Goal: Task Accomplishment & Management: Complete application form

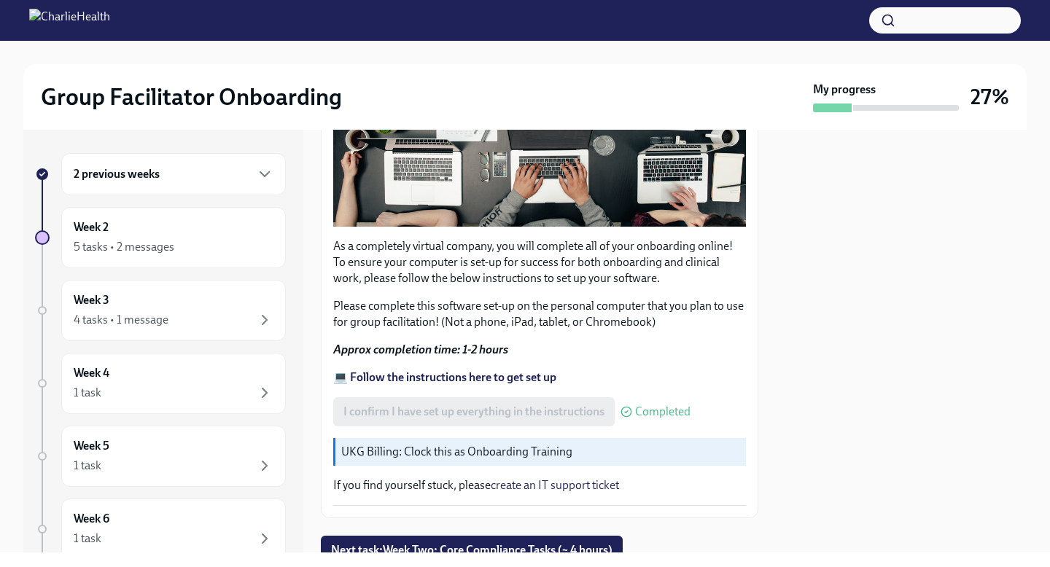
scroll to position [413, 0]
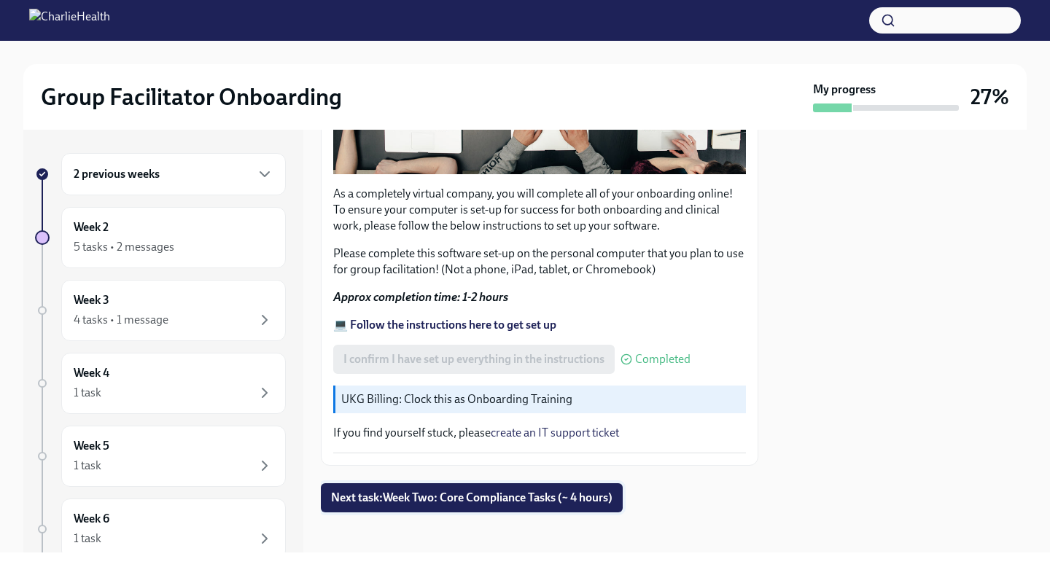
click at [532, 499] on button "Next task : Week Two: Core Compliance Tasks (~ 4 hours)" at bounding box center [472, 497] width 302 height 29
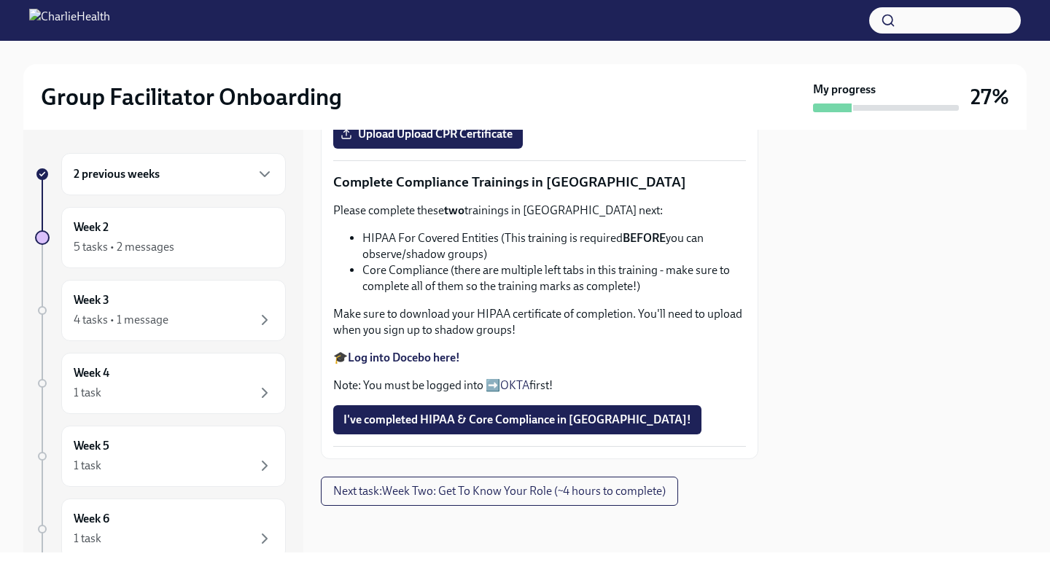
scroll to position [609, 0]
click at [449, 35] on strong "Complete your CPR & First Aid training HERE" at bounding box center [463, 28] width 230 height 14
click at [488, 141] on span "Upload Upload CPR Certificate" at bounding box center [427, 134] width 169 height 15
click at [0, 0] on input "Upload Upload CPR Certificate" at bounding box center [0, 0] width 0 height 0
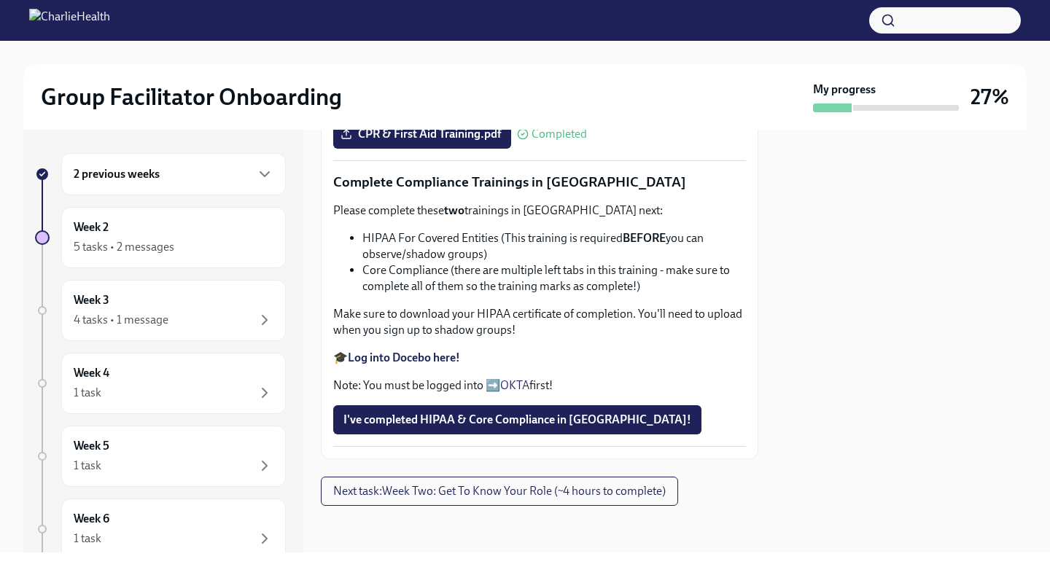
scroll to position [857, 0]
click at [456, 427] on button "I've completed HIPAA & Core Compliance in [GEOGRAPHIC_DATA]!" at bounding box center [517, 419] width 368 height 29
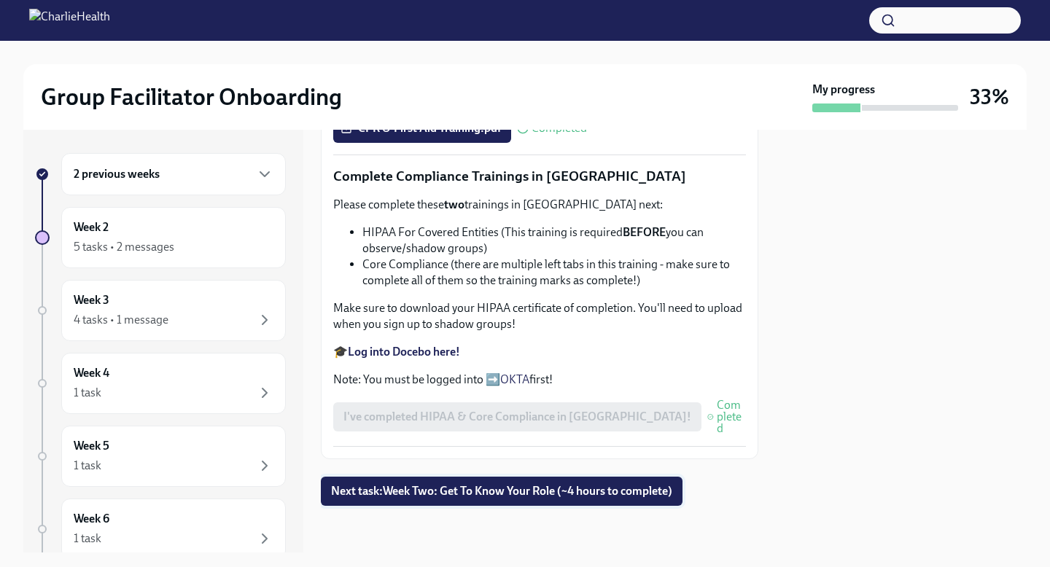
click at [439, 491] on span "Next task : Week Two: Get To Know Your Role (~4 hours to complete)" at bounding box center [501, 491] width 341 height 15
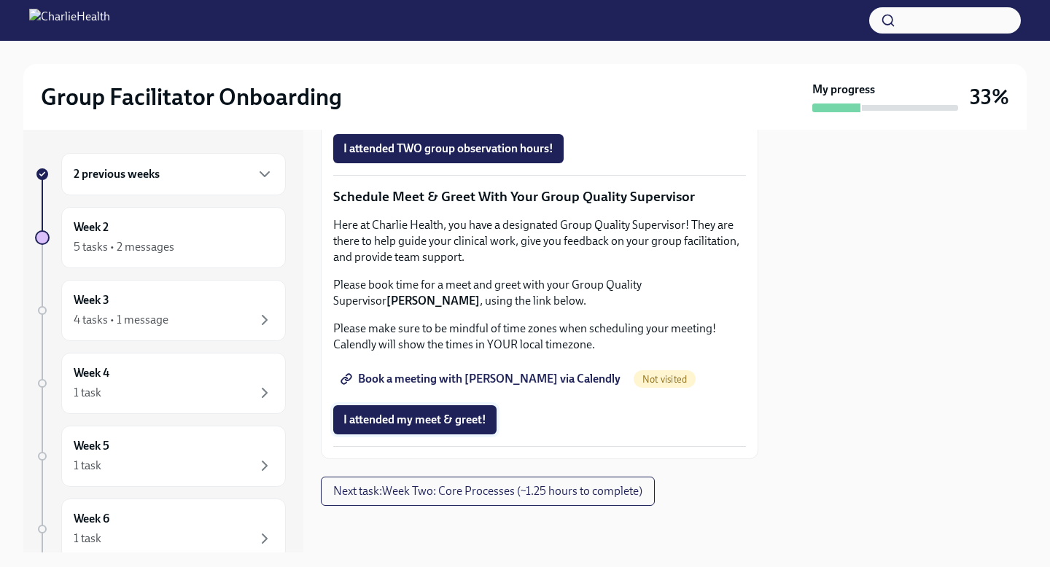
scroll to position [1491, 0]
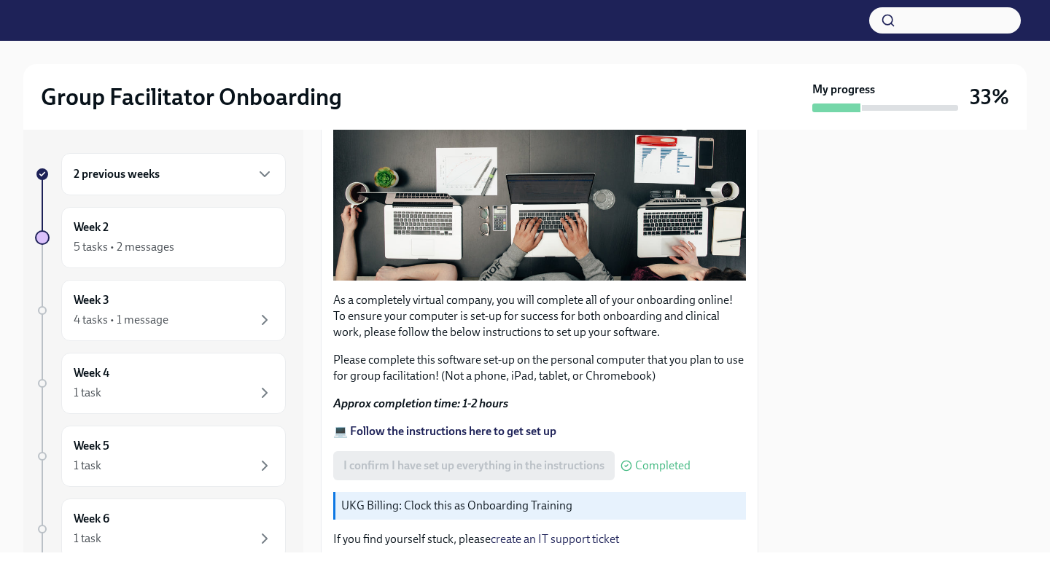
scroll to position [413, 0]
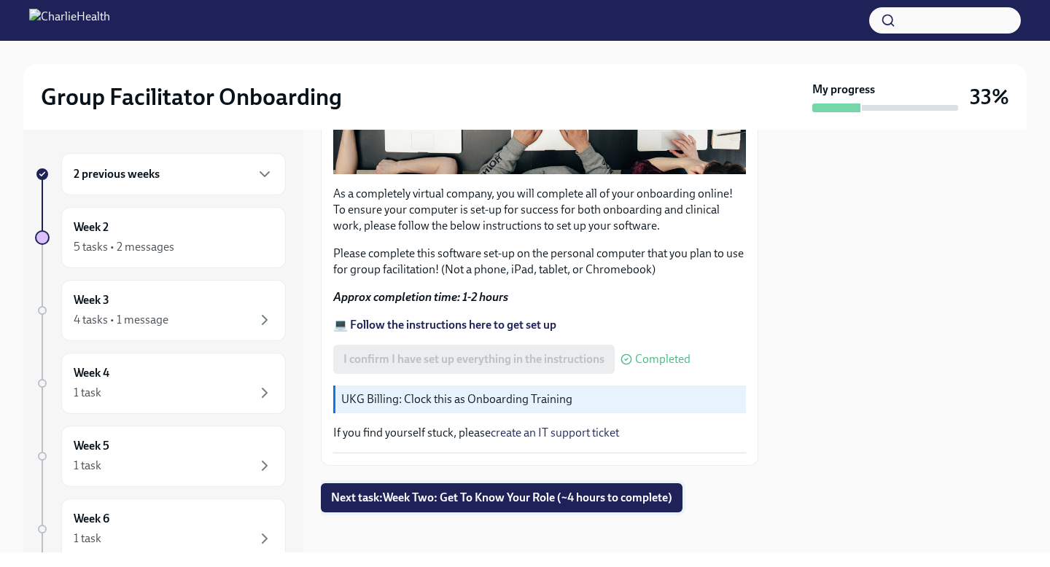
click at [596, 483] on button "Next task : Week Two: Get To Know Your Role (~4 hours to complete)" at bounding box center [502, 497] width 362 height 29
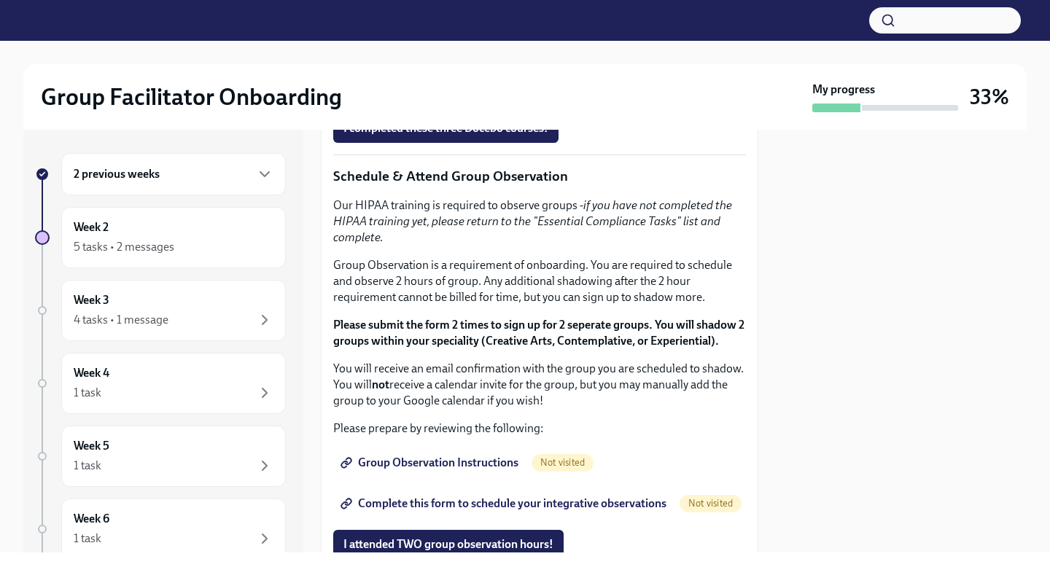
scroll to position [758, 0]
